Goal: Obtain resource: Obtain resource

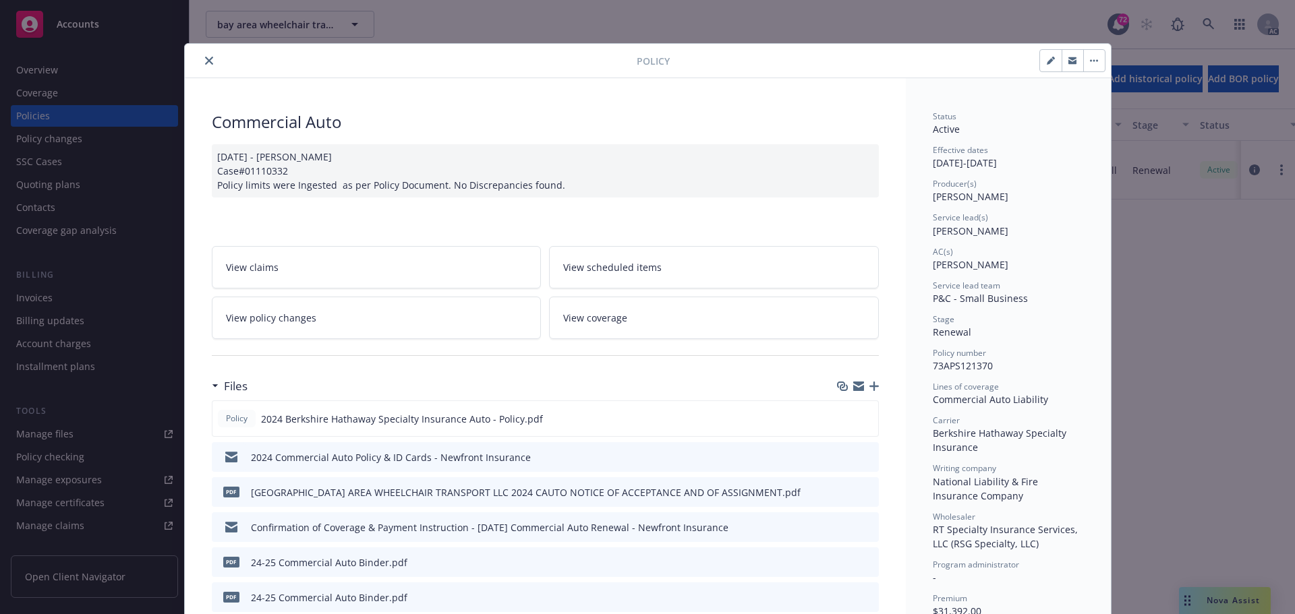
scroll to position [243, 0]
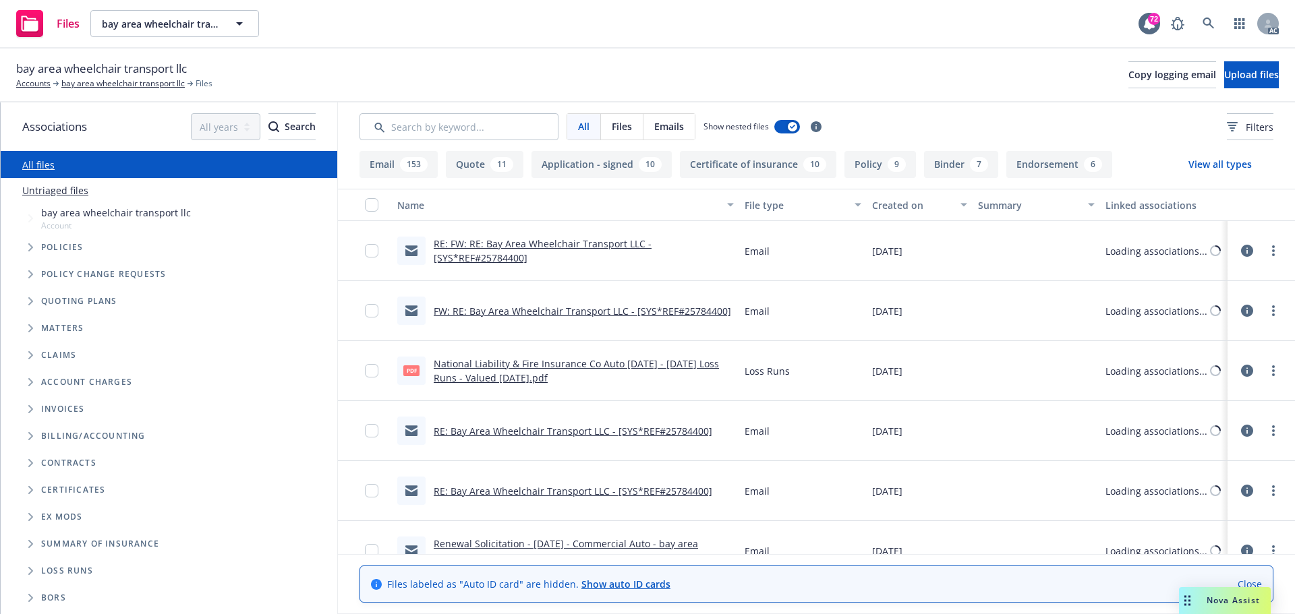
click at [500, 127] on input "Search by keyword..." at bounding box center [458, 126] width 199 height 27
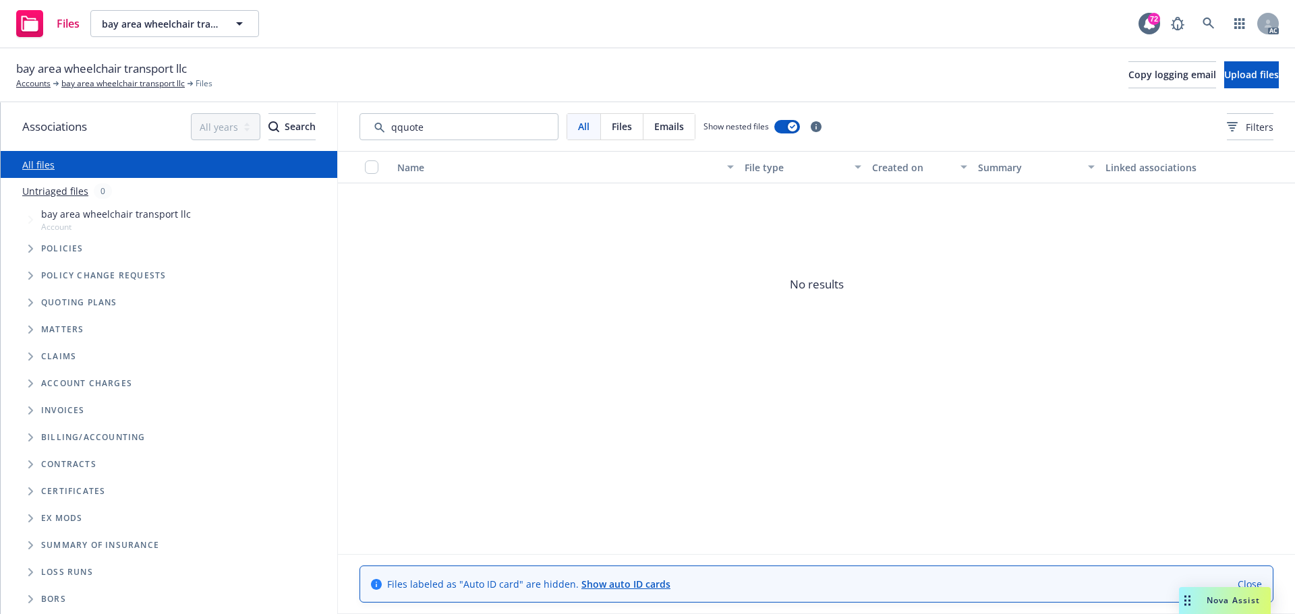
click at [400, 123] on input "Search by keyword..." at bounding box center [458, 126] width 199 height 27
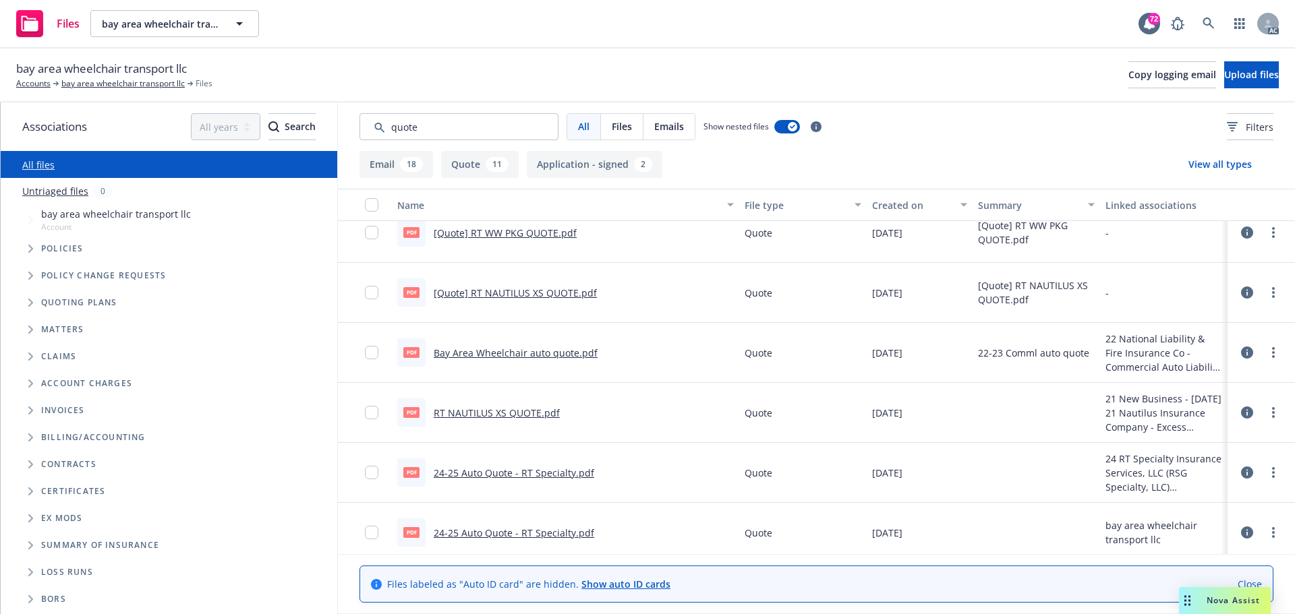
scroll to position [135, 0]
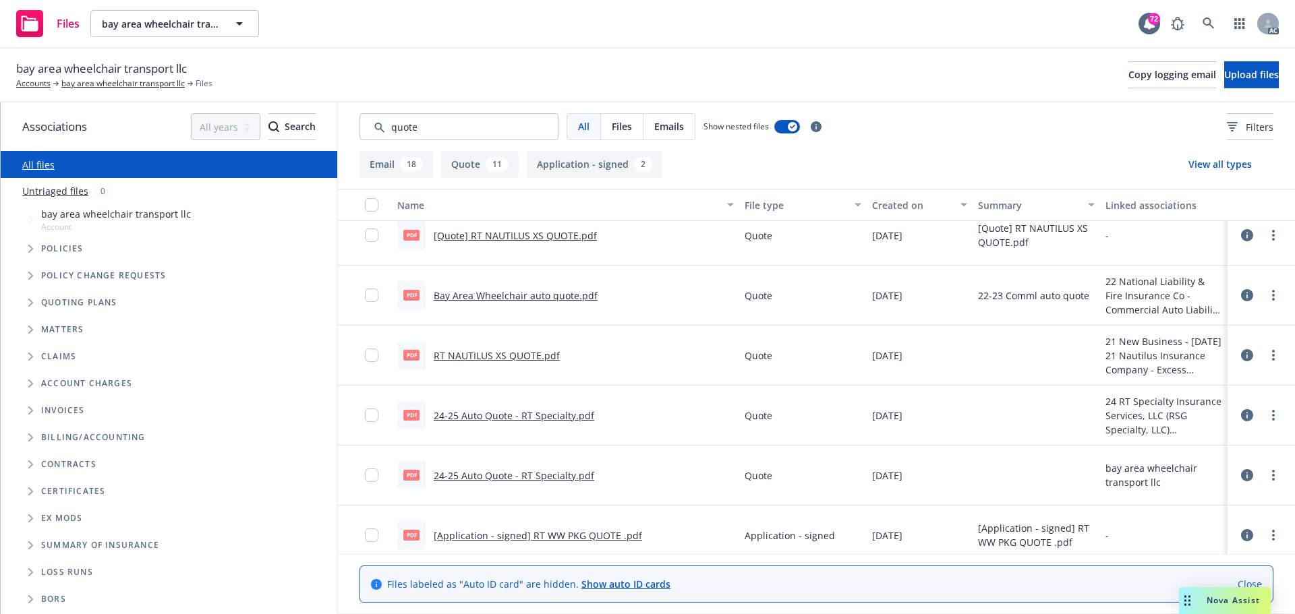
type input "quote"
click at [544, 419] on link "24-25 Auto Quote - RT Specialty.pdf" at bounding box center [514, 415] width 160 height 13
click at [541, 478] on link "24-25 Auto Quote - RT Specialty.pdf" at bounding box center [514, 475] width 160 height 13
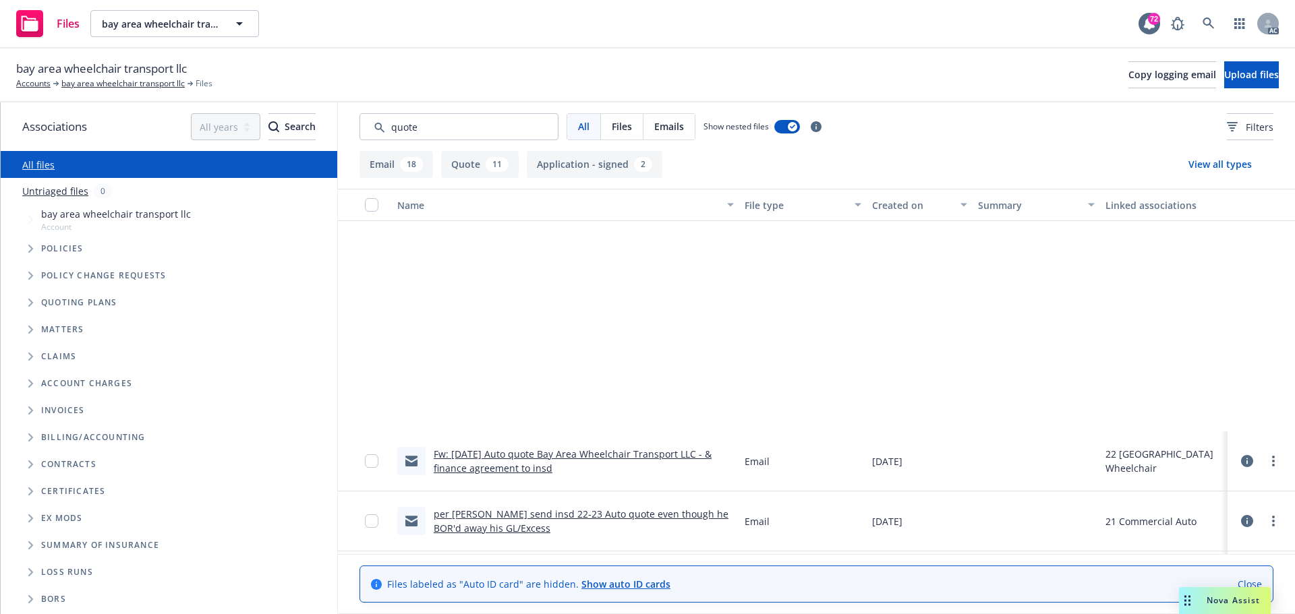
scroll to position [1484, 0]
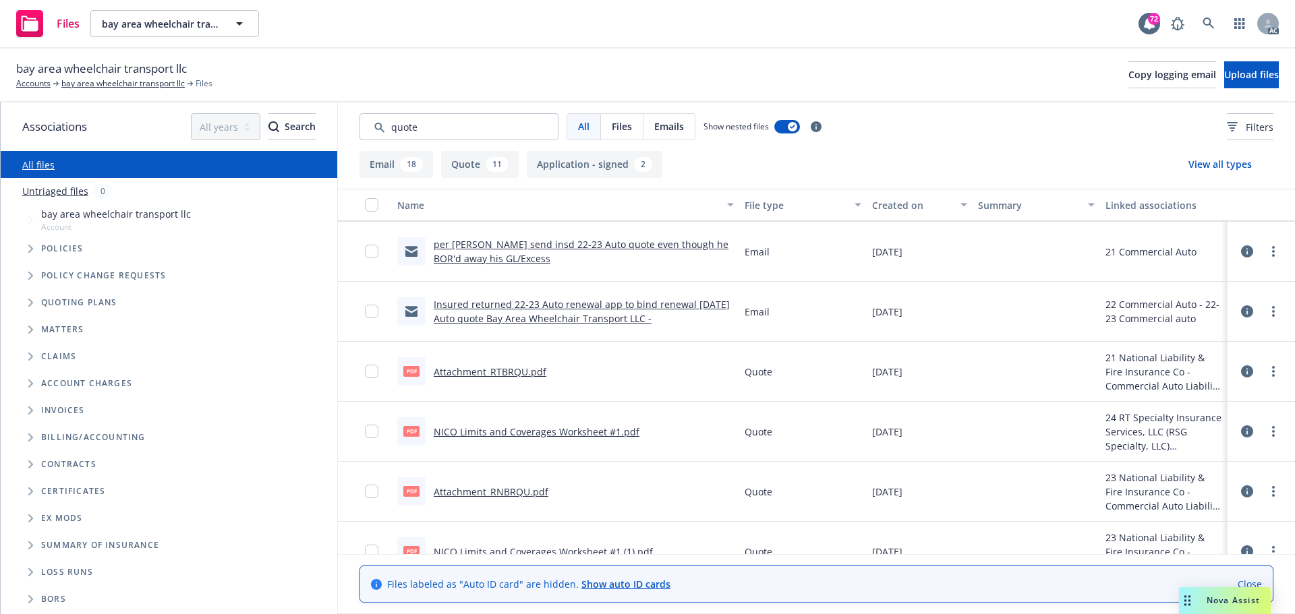
click at [583, 435] on link "NICO Limits and Coverages Worksheet #1.pdf" at bounding box center [537, 432] width 206 height 13
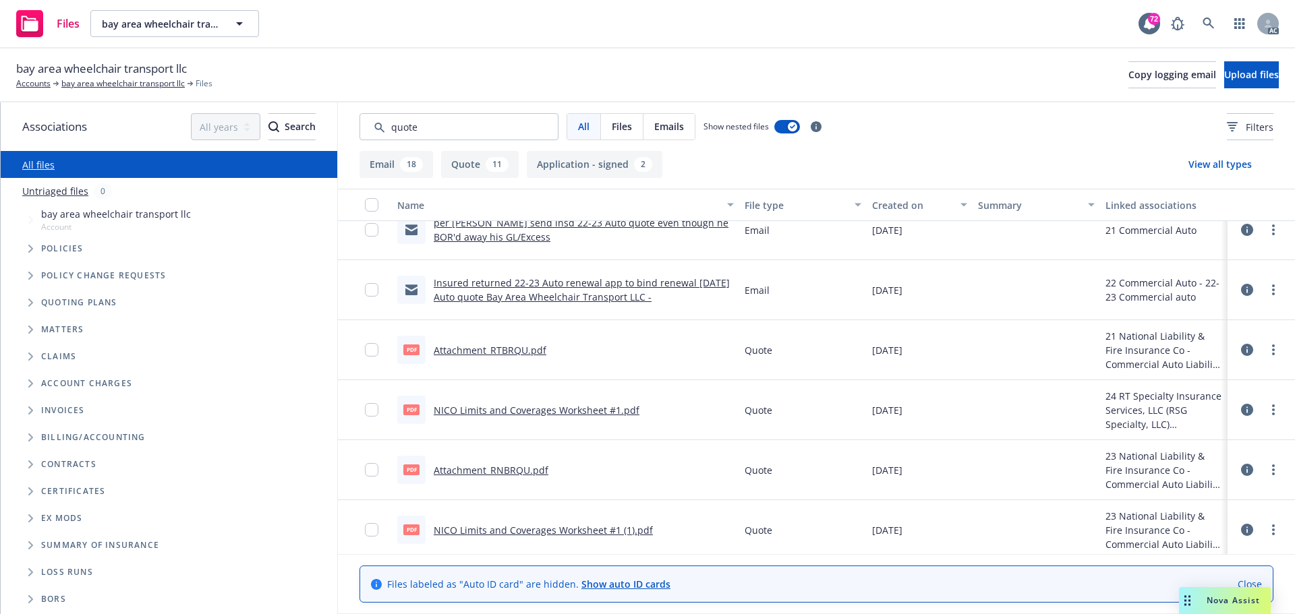
scroll to position [1511, 0]
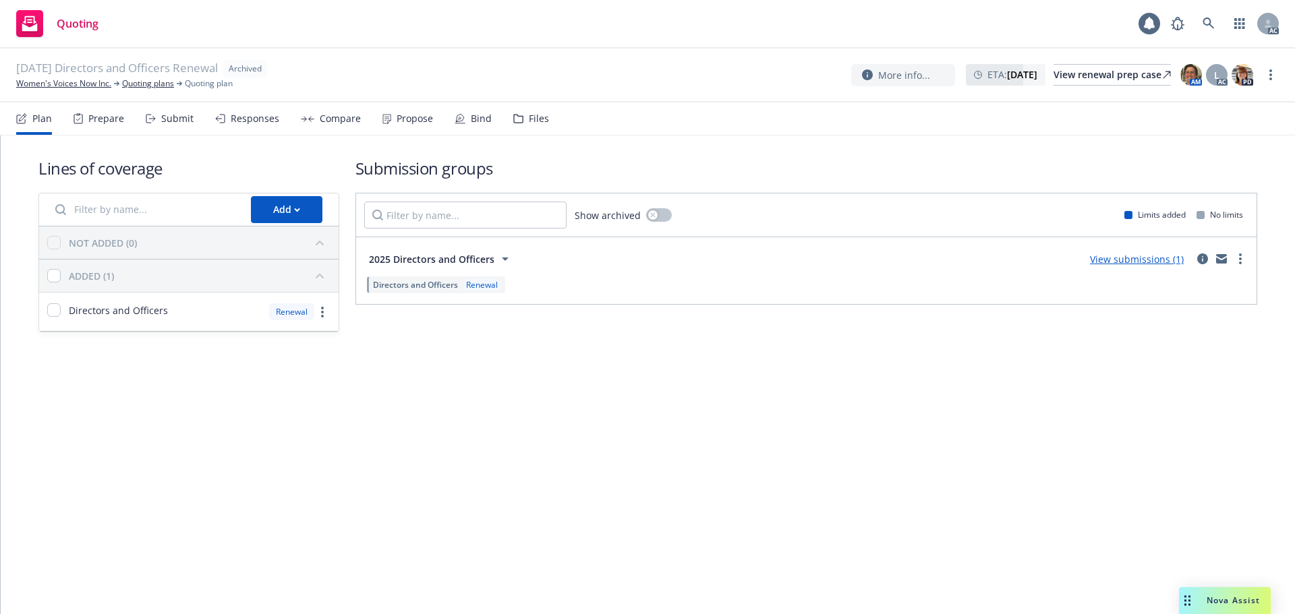
click at [167, 119] on div "Submit" at bounding box center [177, 118] width 32 height 11
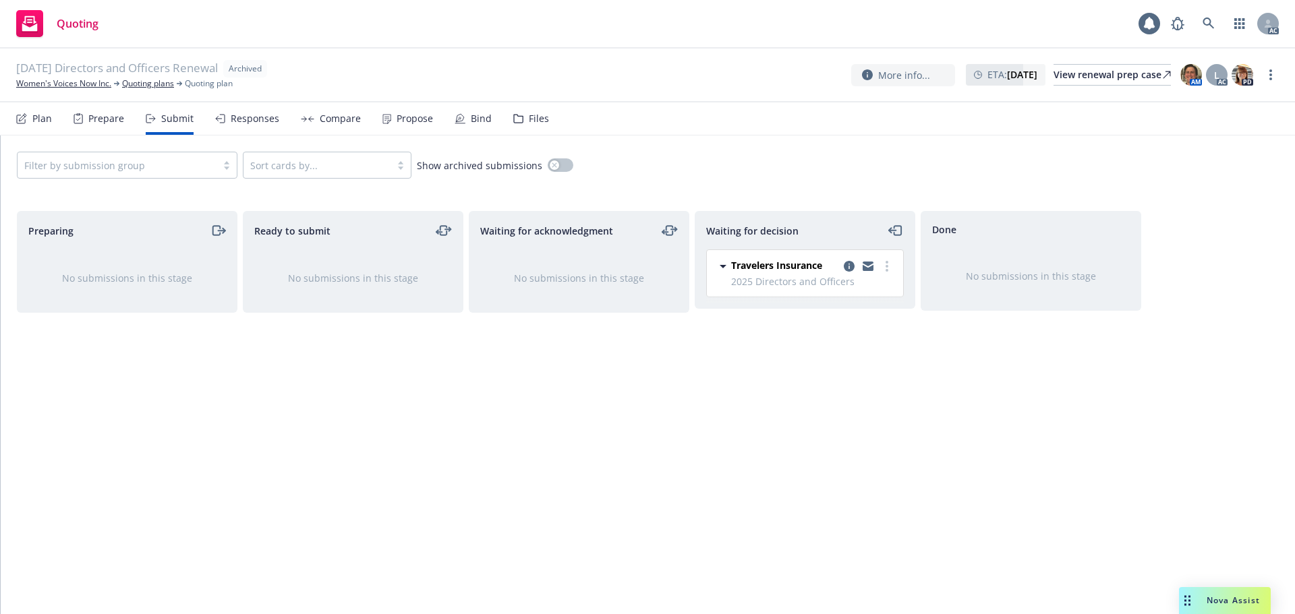
click at [264, 125] on div "Responses" at bounding box center [247, 119] width 64 height 32
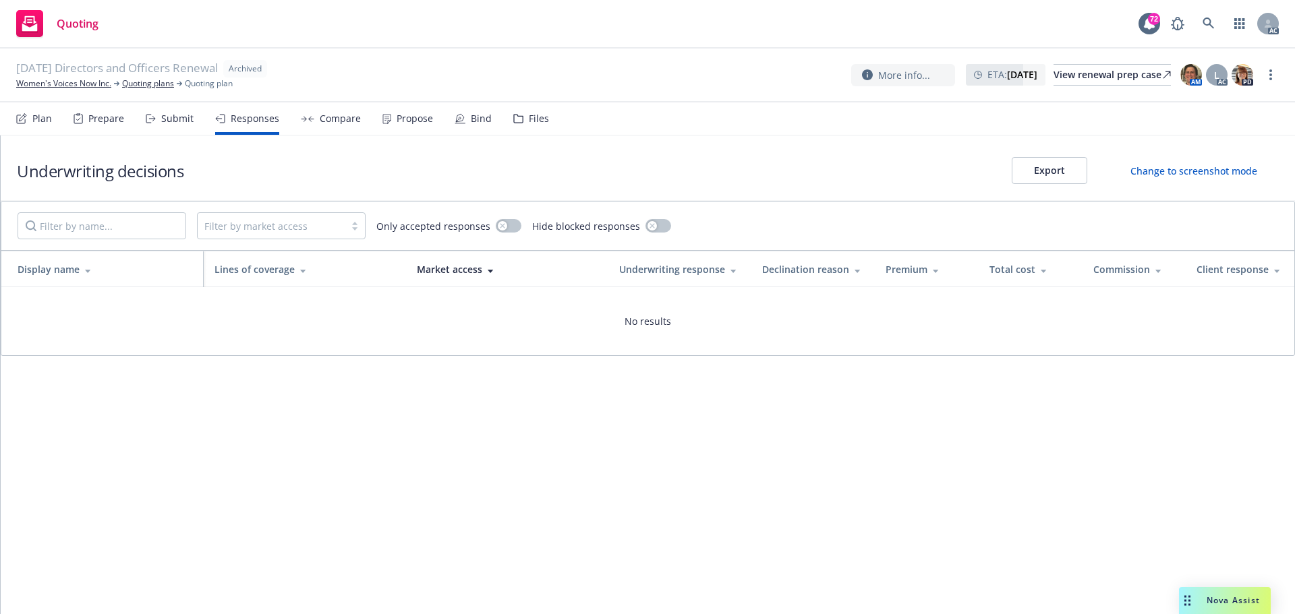
click at [399, 122] on div "Propose" at bounding box center [415, 118] width 36 height 11
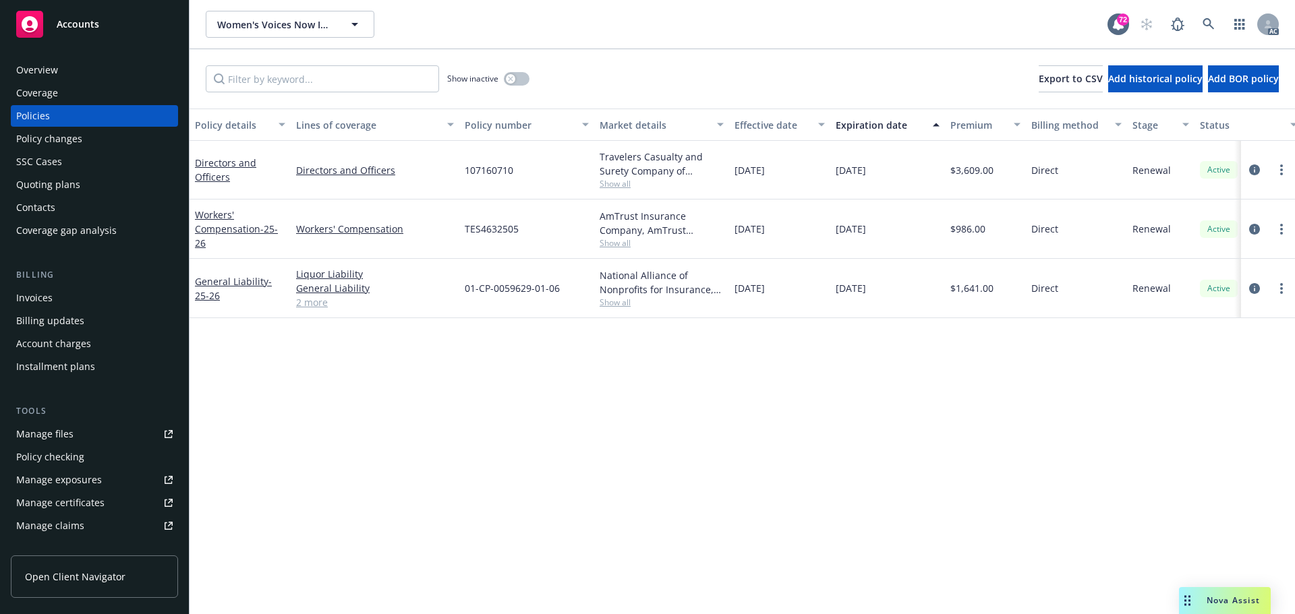
click at [605, 417] on div "Policy details Lines of coverage Policy number Market details Effective date Ex…" at bounding box center [741, 362] width 1105 height 506
click at [78, 434] on link "Manage files" at bounding box center [94, 434] width 167 height 22
click at [47, 145] on div "Policy changes" at bounding box center [49, 139] width 66 height 22
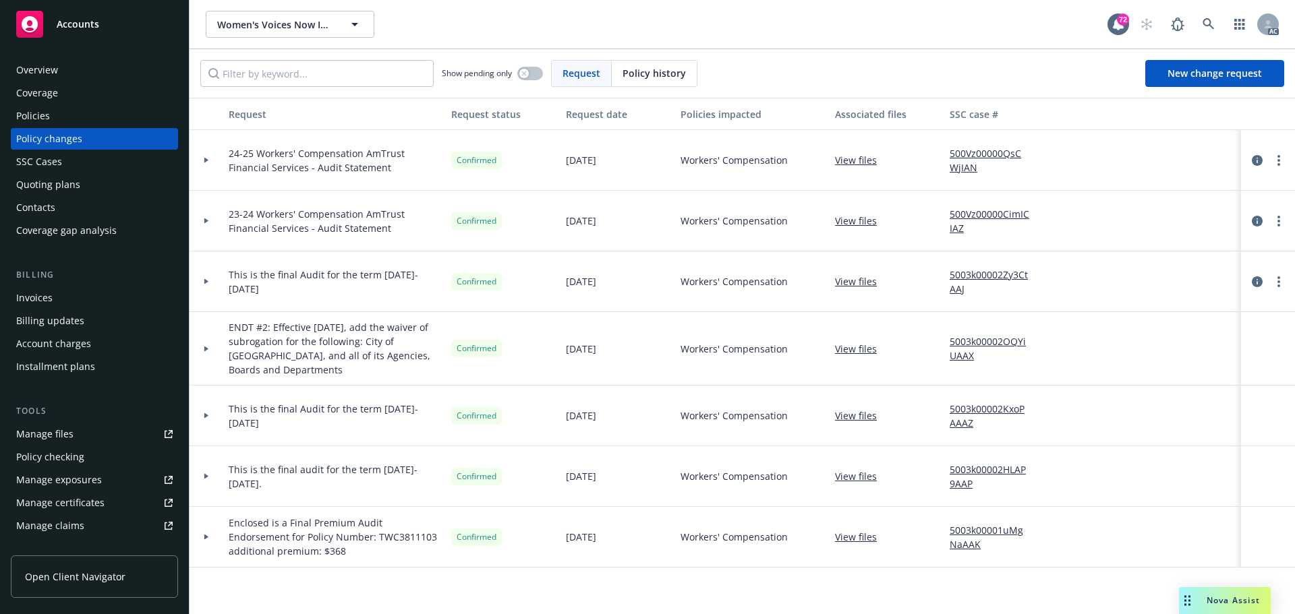
click at [51, 119] on div "Policies" at bounding box center [94, 116] width 156 height 22
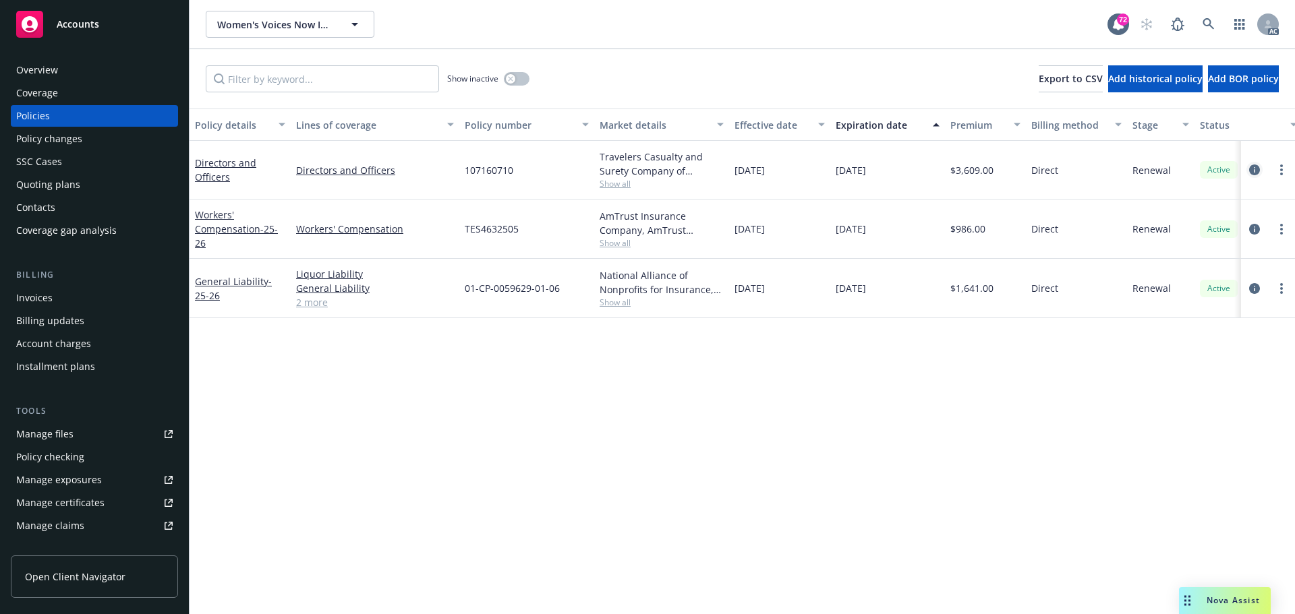
click at [1254, 172] on icon "circleInformation" at bounding box center [1254, 170] width 11 height 11
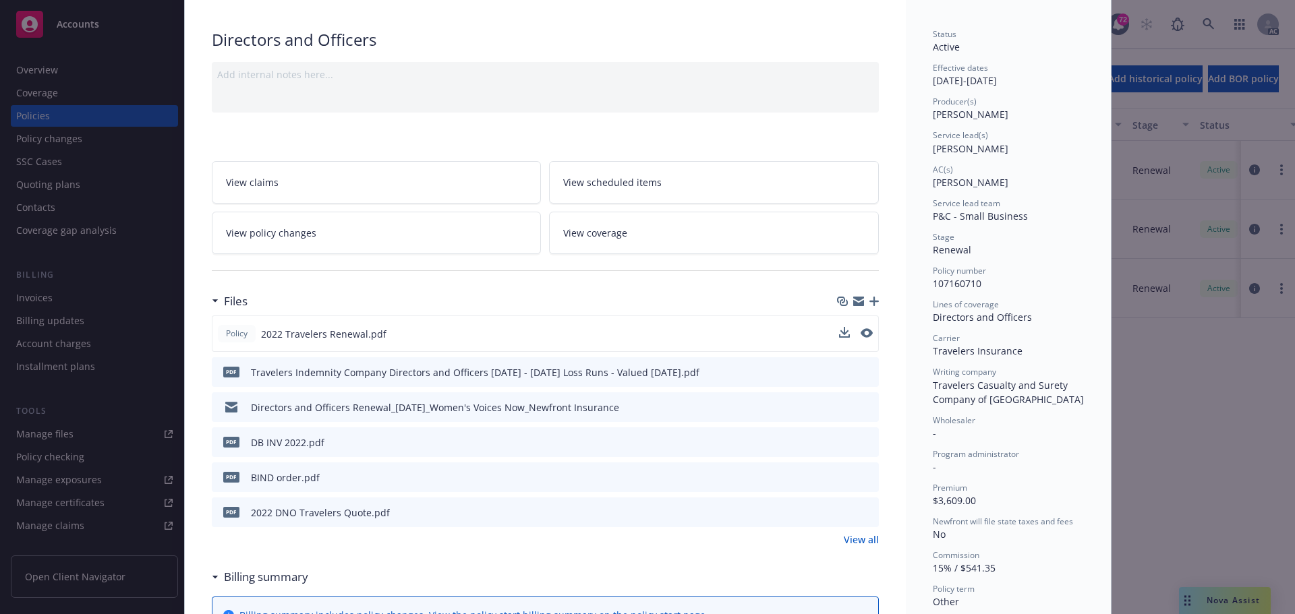
scroll to position [67, 0]
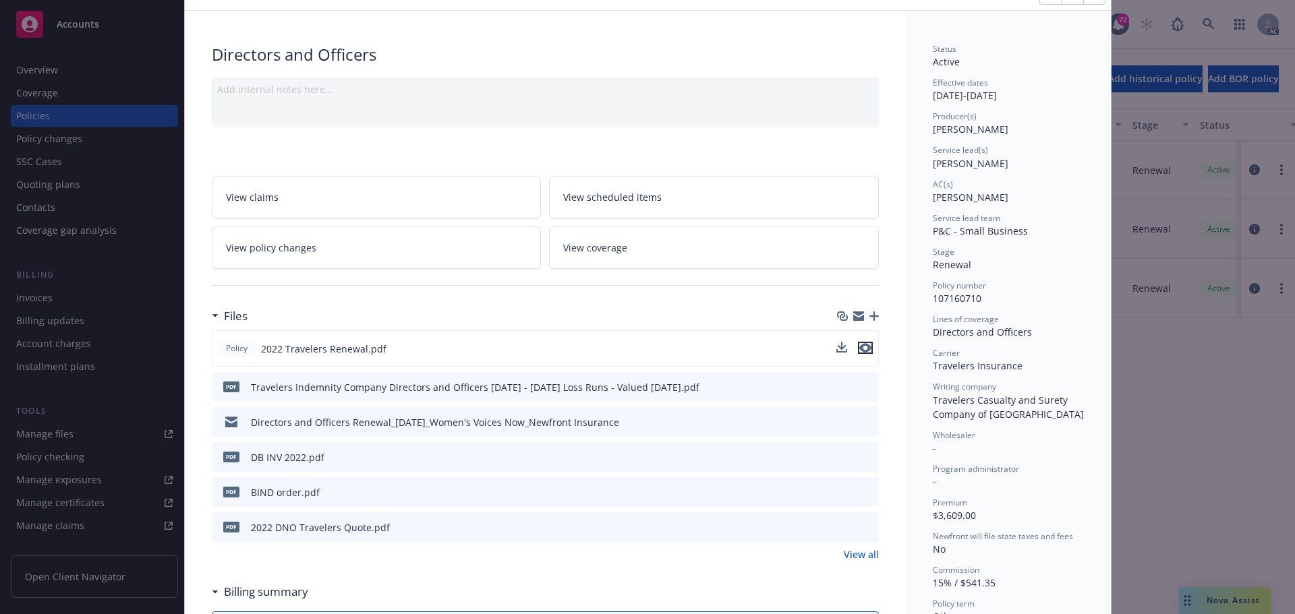
click at [861, 345] on icon "preview file" at bounding box center [865, 347] width 12 height 9
